Goal: Transaction & Acquisition: Book appointment/travel/reservation

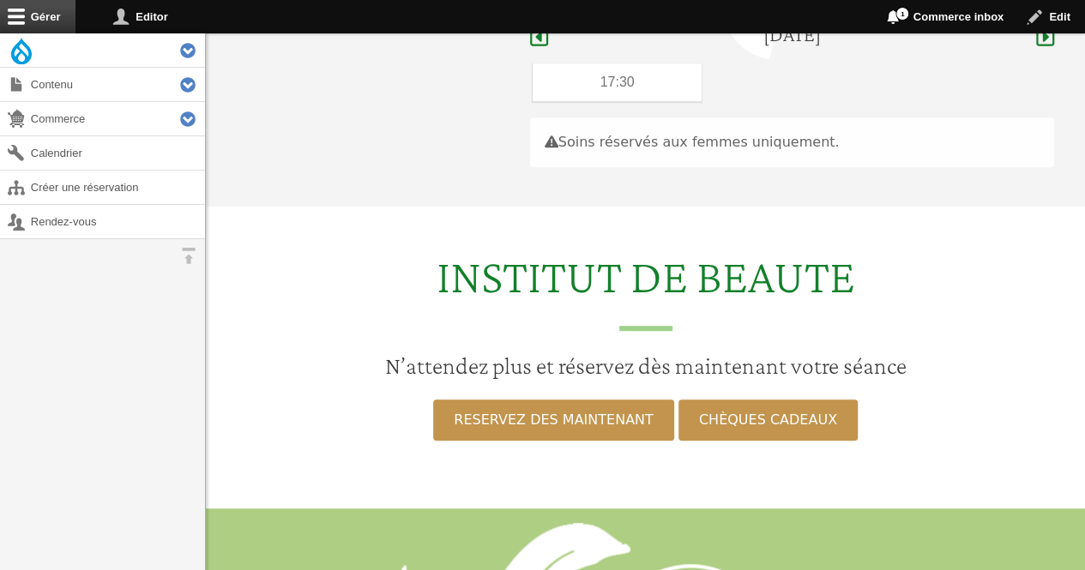
scroll to position [512, 0]
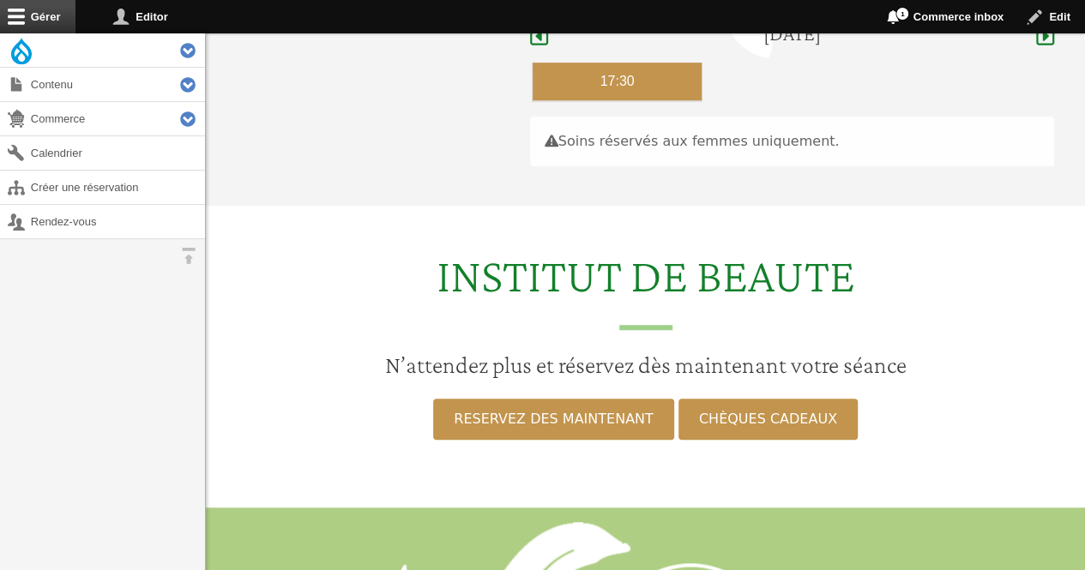
click at [646, 66] on div "17:30" at bounding box center [618, 82] width 170 height 38
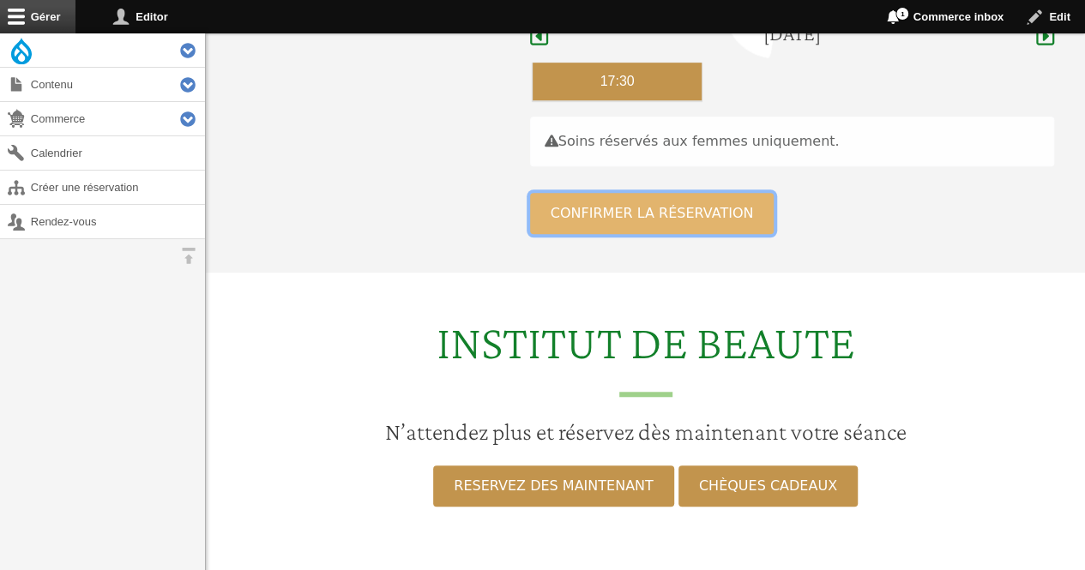
click at [631, 193] on button "Confirmer la réservation" at bounding box center [652, 213] width 244 height 41
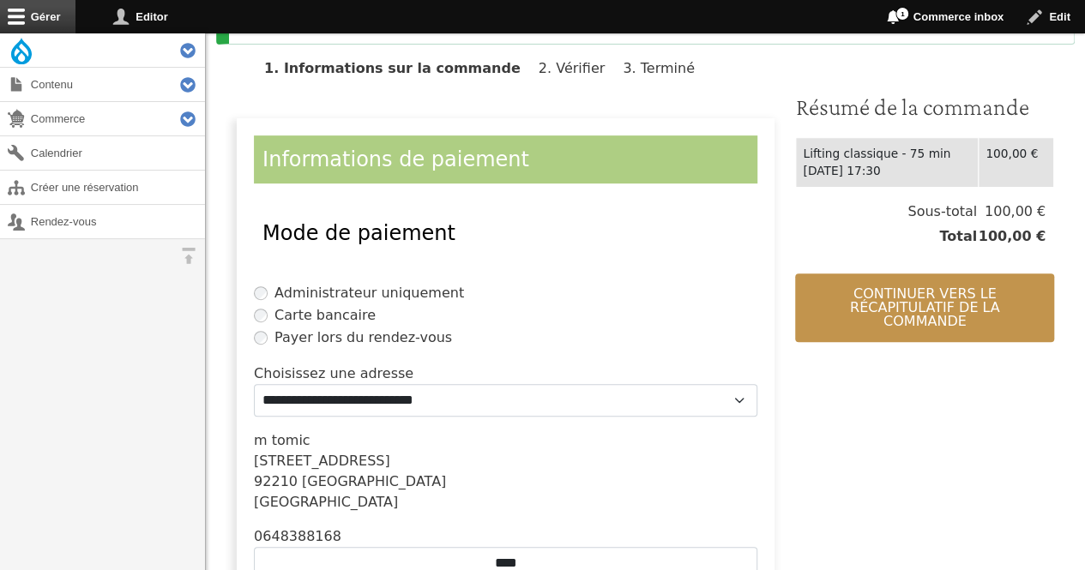
scroll to position [302, 0]
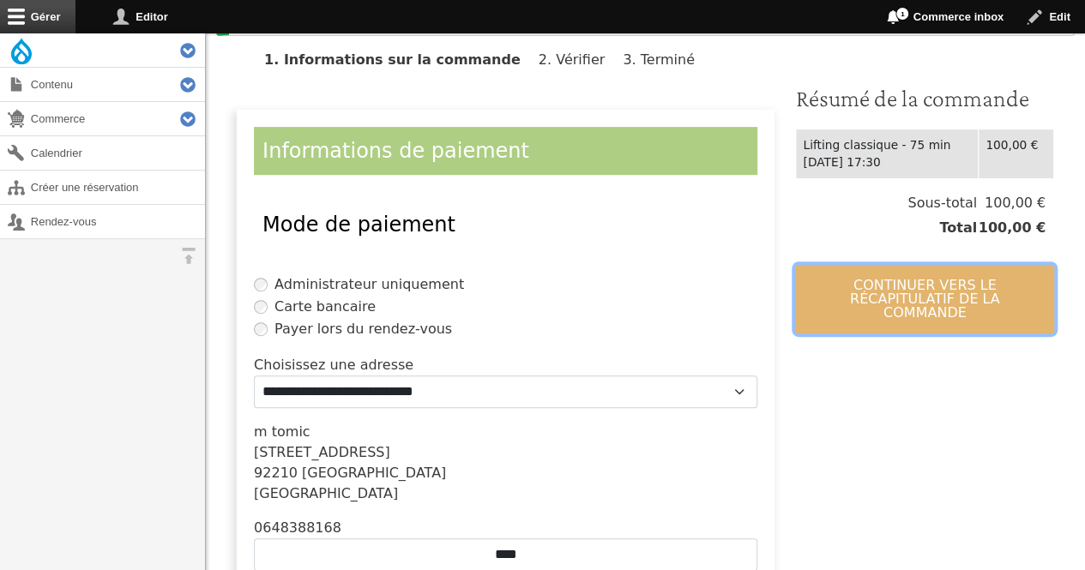
click at [846, 292] on button "Continuer vers le récapitulatif de la commande" at bounding box center [924, 299] width 259 height 69
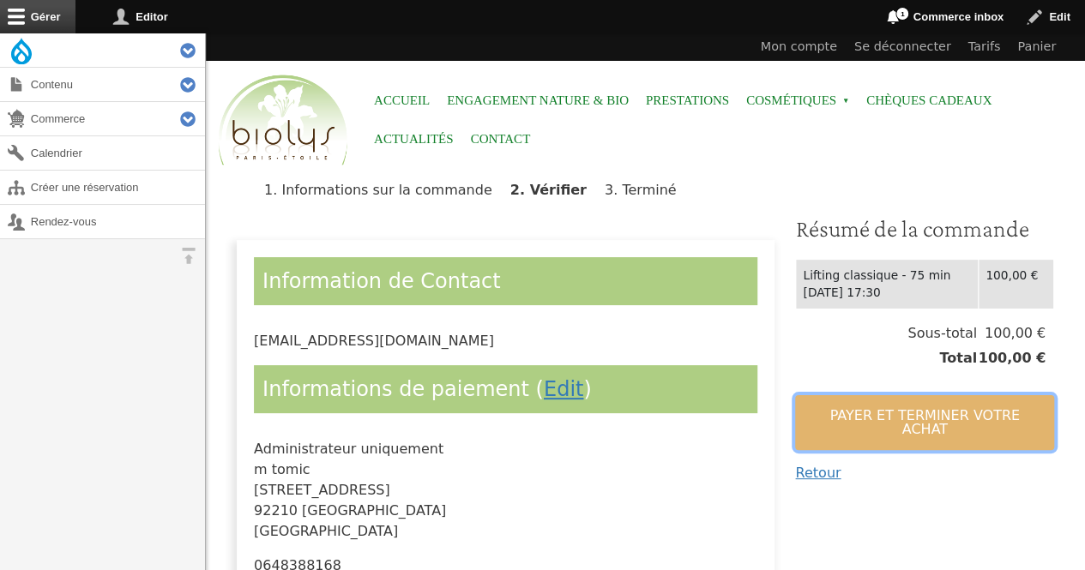
click at [839, 420] on button "Payer et terminer votre achat" at bounding box center [924, 422] width 259 height 55
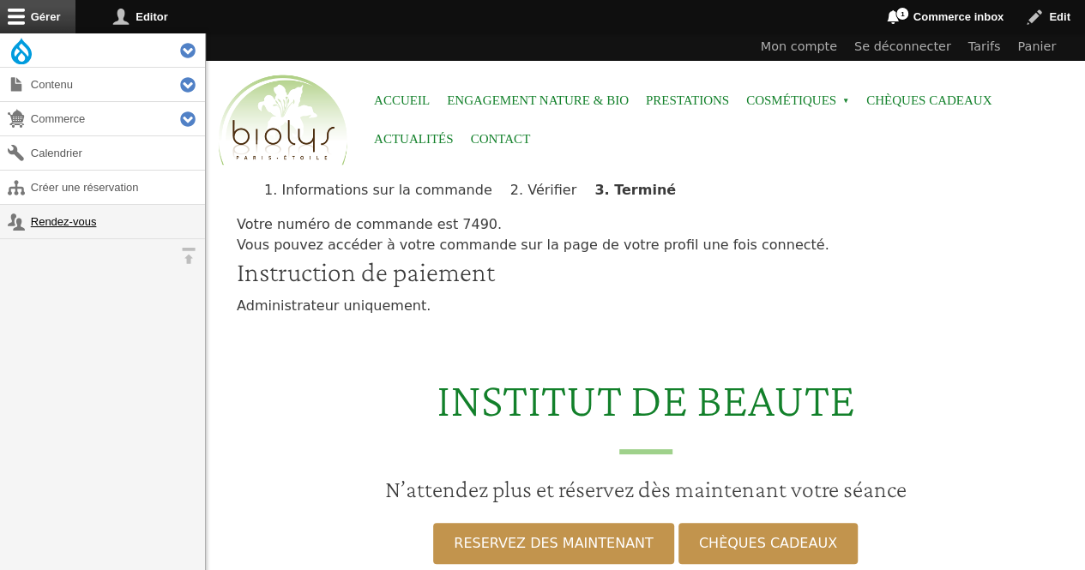
click at [91, 231] on link "Rendez-vous" at bounding box center [102, 221] width 205 height 33
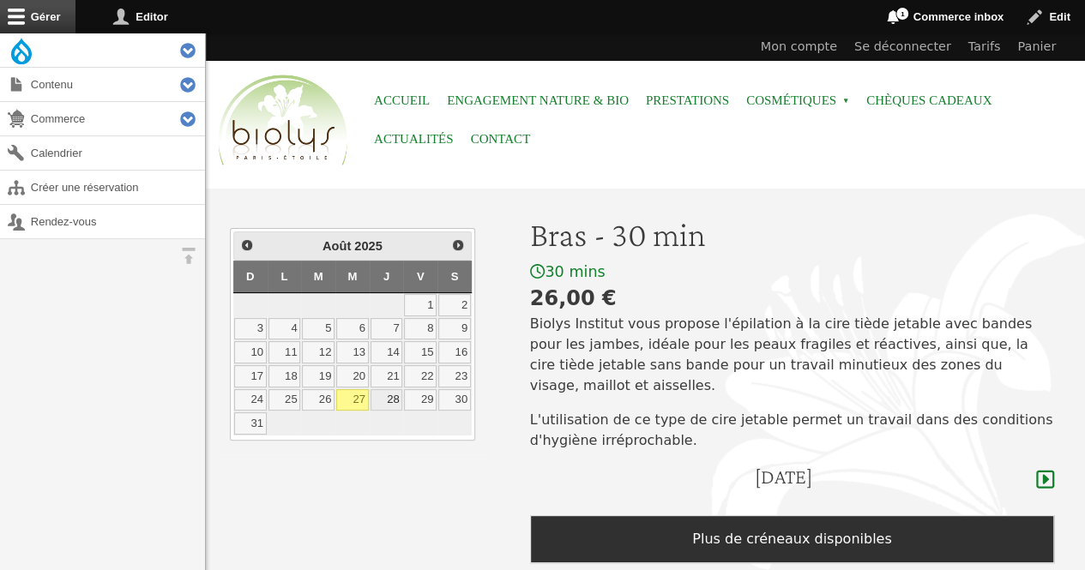
click at [402, 399] on link "28" at bounding box center [387, 400] width 33 height 22
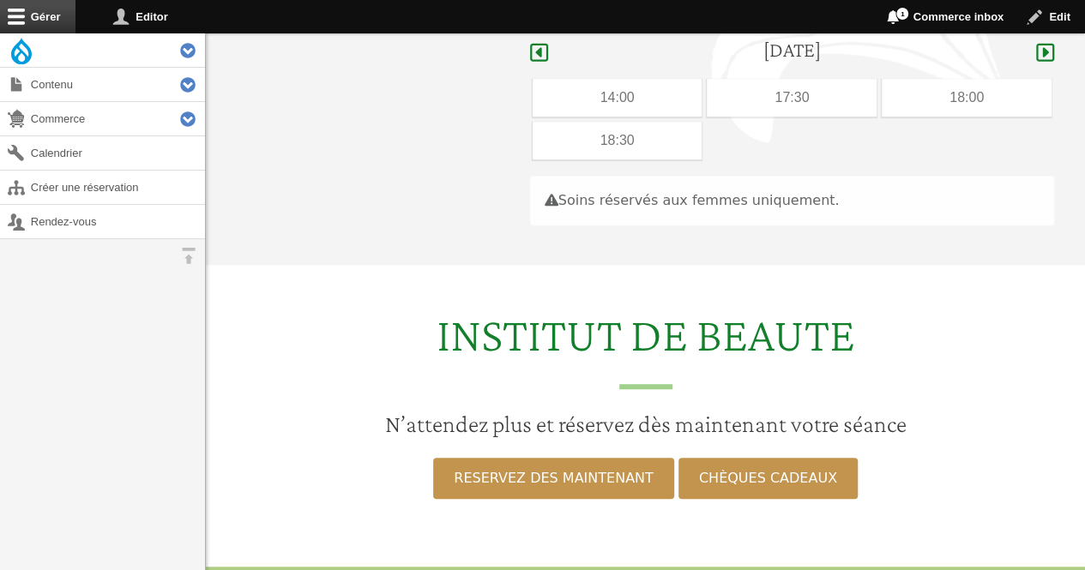
scroll to position [443, 0]
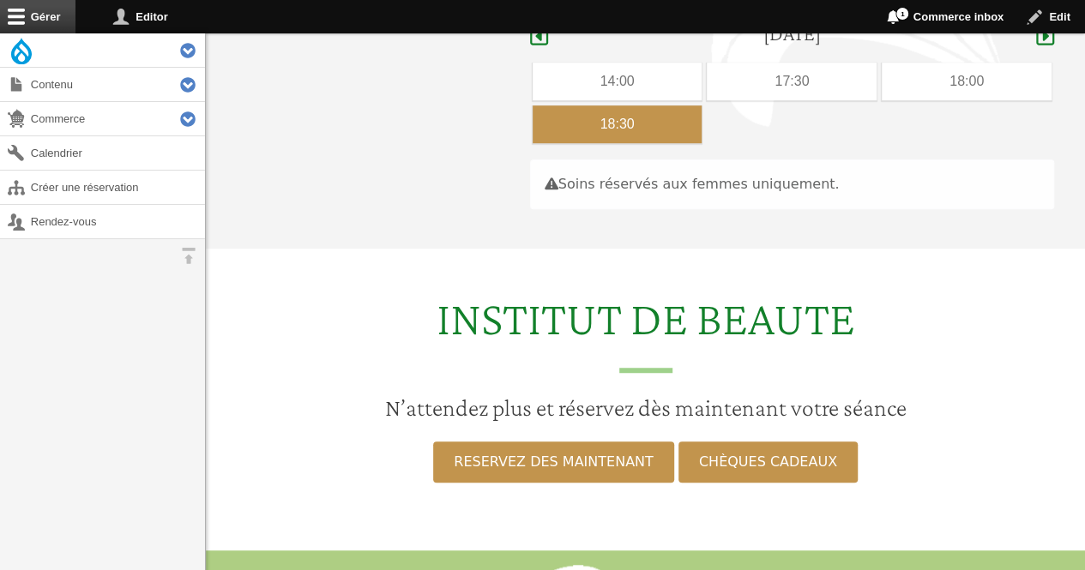
click at [637, 105] on div "18:30" at bounding box center [618, 124] width 170 height 38
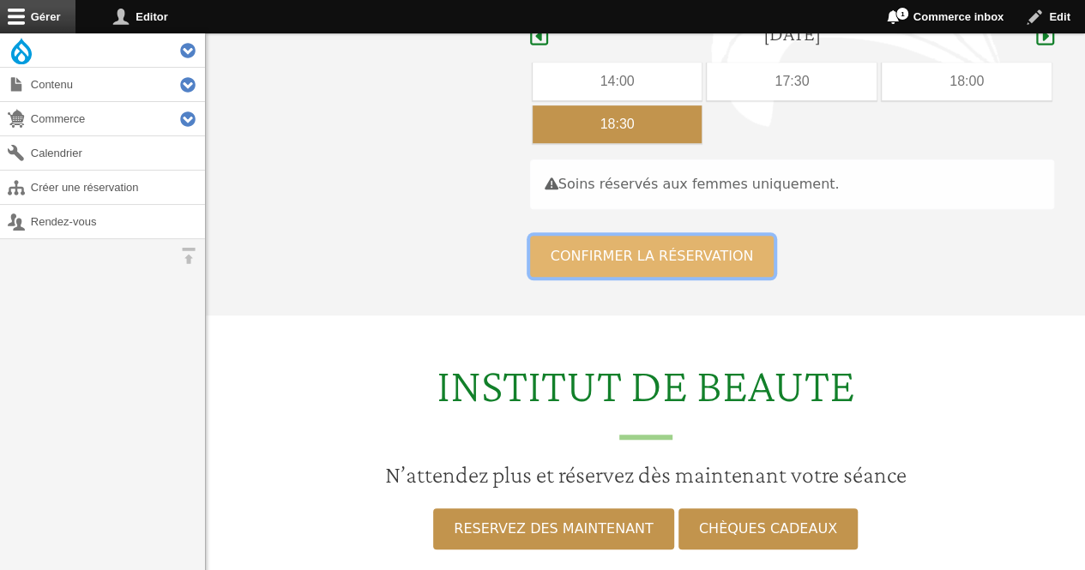
click at [606, 241] on button "Confirmer la réservation" at bounding box center [652, 256] width 244 height 41
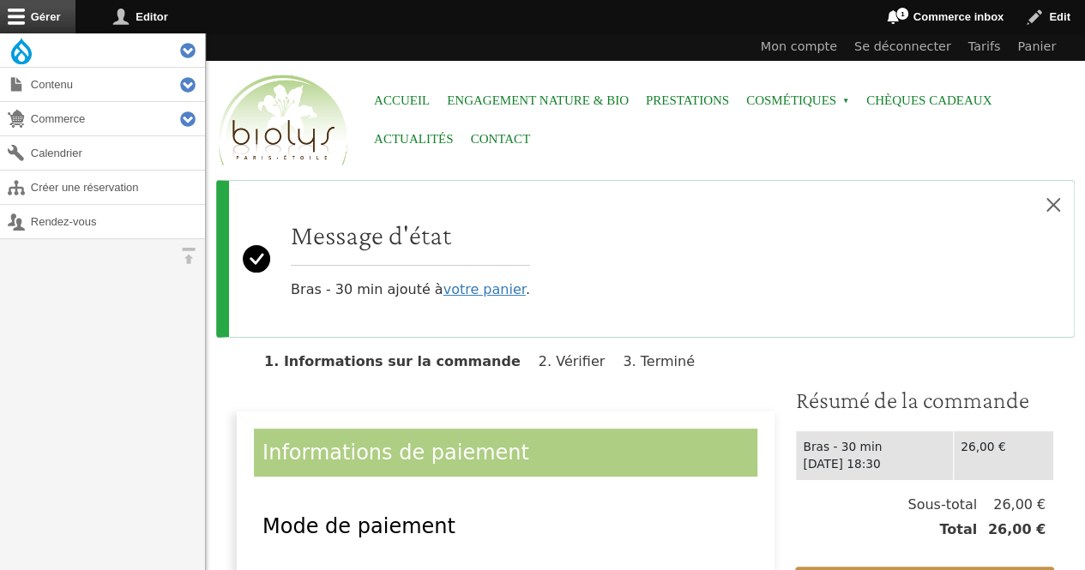
scroll to position [214, 0]
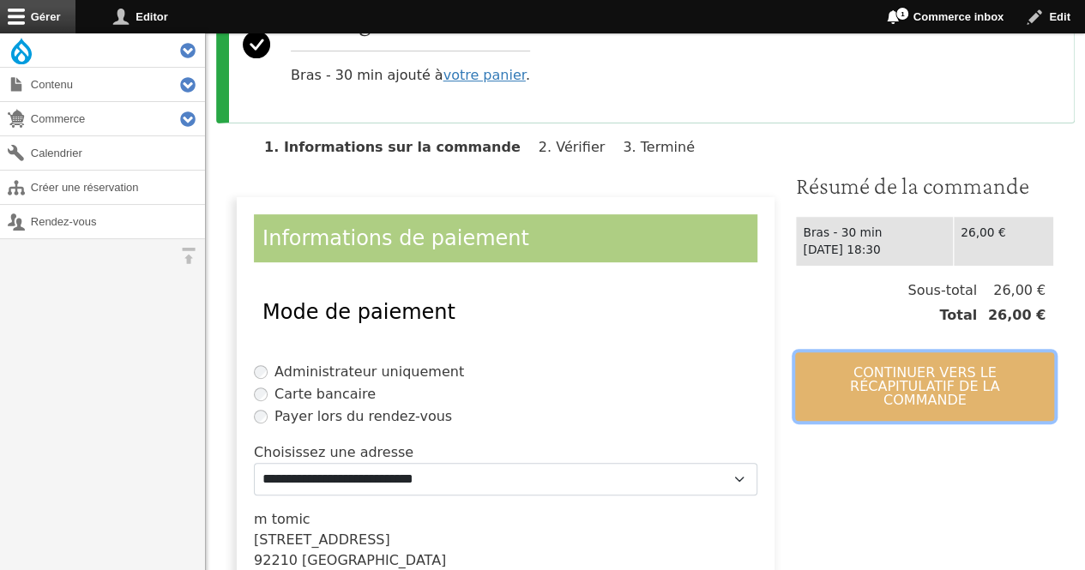
click at [918, 373] on button "Continuer vers le récapitulatif de la commande" at bounding box center [924, 386] width 259 height 69
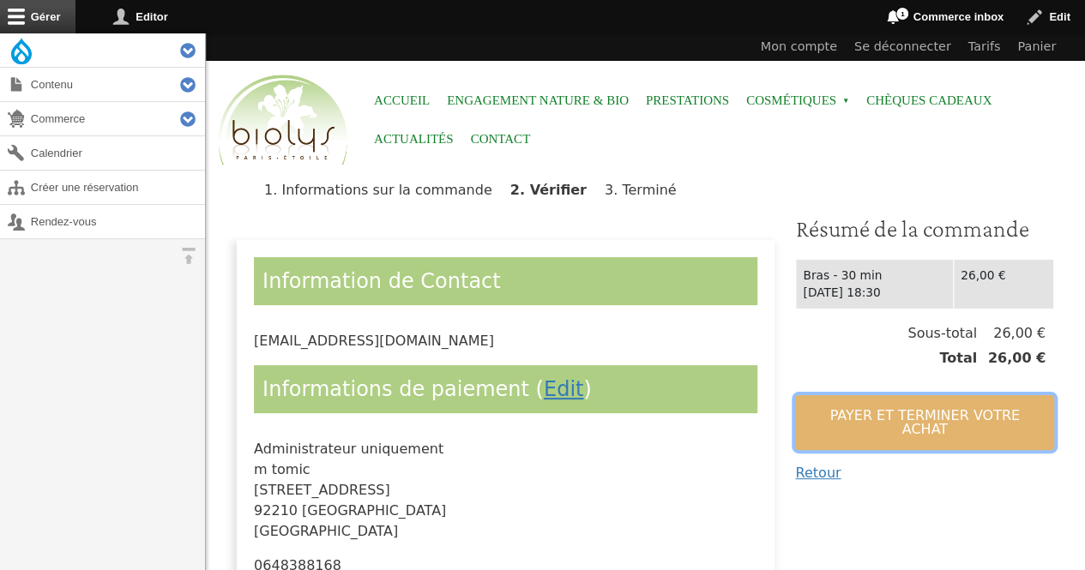
click at [901, 419] on button "Payer et terminer votre achat" at bounding box center [924, 422] width 259 height 55
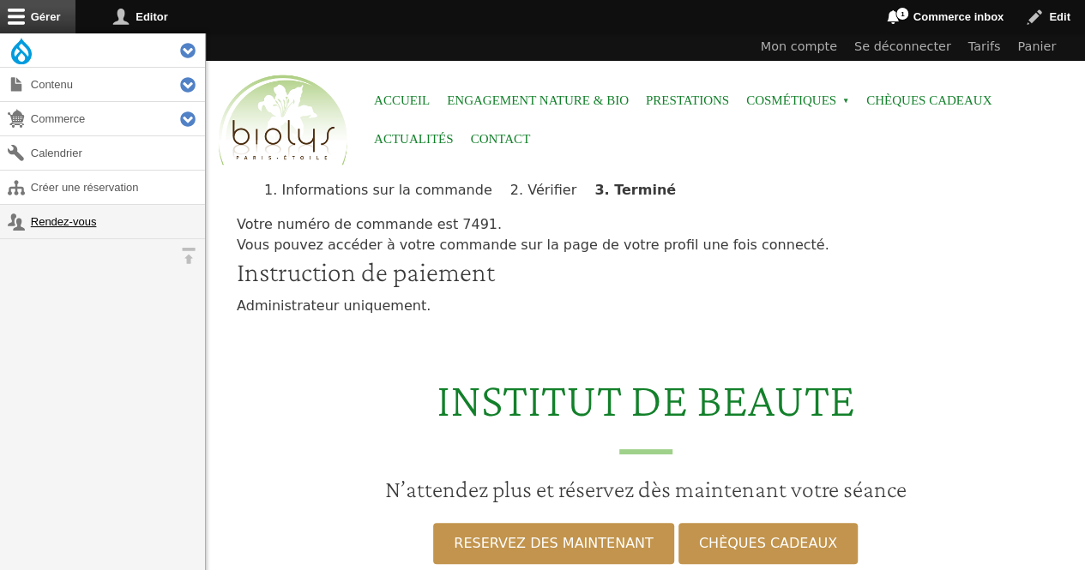
click at [93, 214] on link "Rendez-vous" at bounding box center [102, 221] width 205 height 33
